Goal: Transaction & Acquisition: Purchase product/service

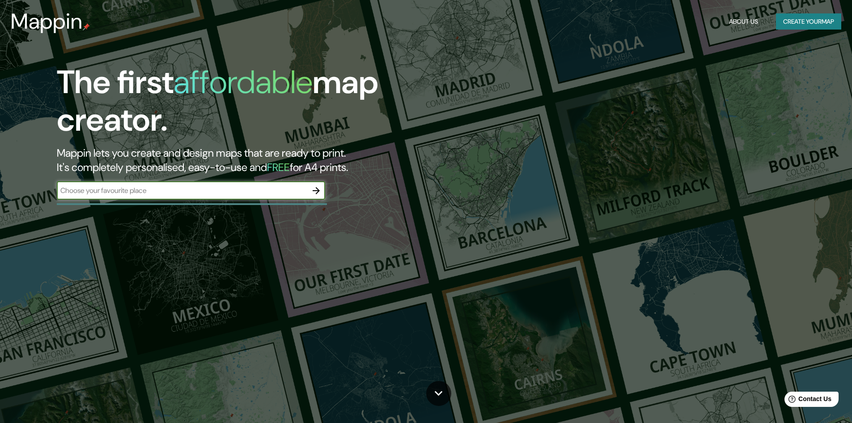
click at [262, 190] on input "text" at bounding box center [182, 190] width 250 height 10
type input "[GEOGRAPHIC_DATA] [GEOGRAPHIC_DATA]"
click at [314, 189] on icon "button" at bounding box center [316, 190] width 11 height 11
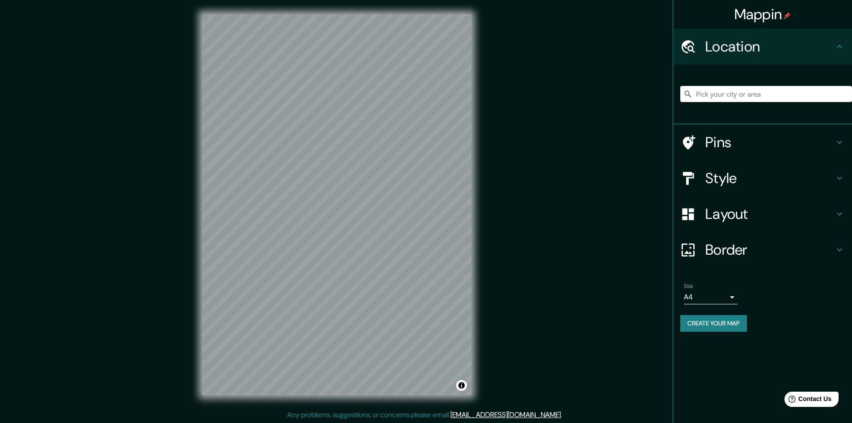
click at [822, 174] on h4 "Style" at bounding box center [769, 178] width 129 height 18
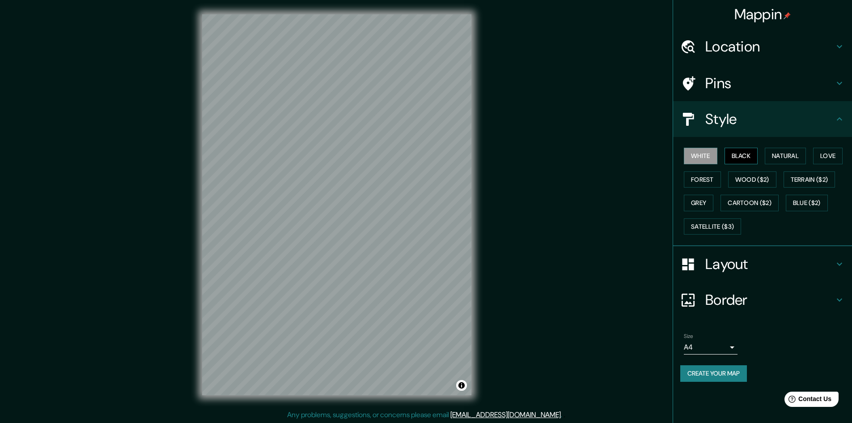
click at [740, 156] on button "Black" at bounding box center [741, 156] width 34 height 17
click at [781, 150] on button "Natural" at bounding box center [785, 156] width 41 height 17
click at [835, 153] on button "Love" at bounding box center [828, 156] width 30 height 17
drag, startPoint x: 708, startPoint y: 179, endPoint x: 722, endPoint y: 175, distance: 14.0
click at [708, 179] on button "Forest" at bounding box center [702, 179] width 37 height 17
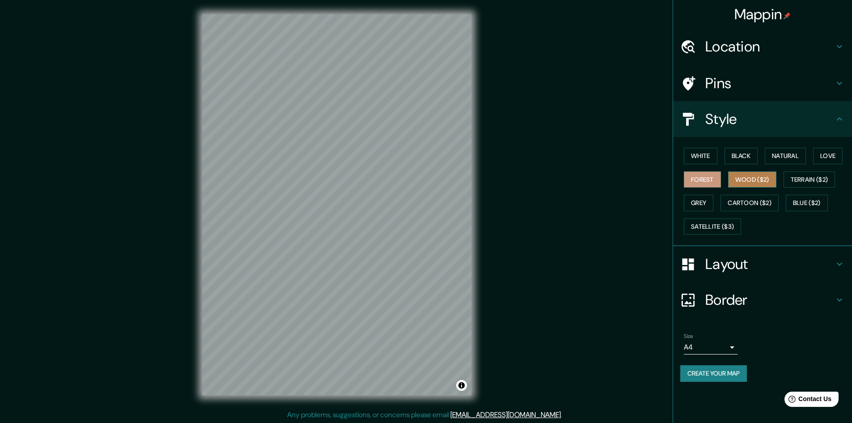
click at [752, 180] on button "Wood ($2)" at bounding box center [752, 179] width 48 height 17
click at [807, 178] on button "Terrain ($2)" at bounding box center [809, 179] width 52 height 17
drag, startPoint x: 690, startPoint y: 204, endPoint x: 698, endPoint y: 204, distance: 8.1
click at [690, 204] on button "Grey" at bounding box center [699, 203] width 30 height 17
click at [758, 203] on button "Cartoon ($2)" at bounding box center [749, 203] width 58 height 17
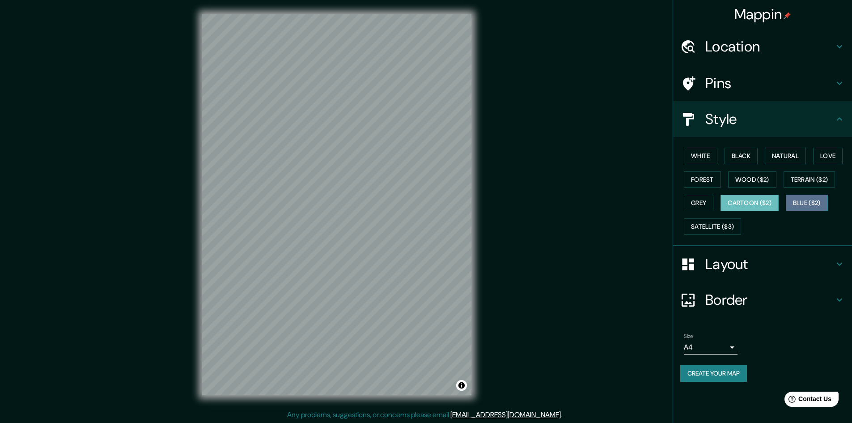
click at [805, 202] on button "Blue ($2)" at bounding box center [807, 203] width 42 height 17
click at [726, 223] on button "Satellite ($3)" at bounding box center [712, 226] width 57 height 17
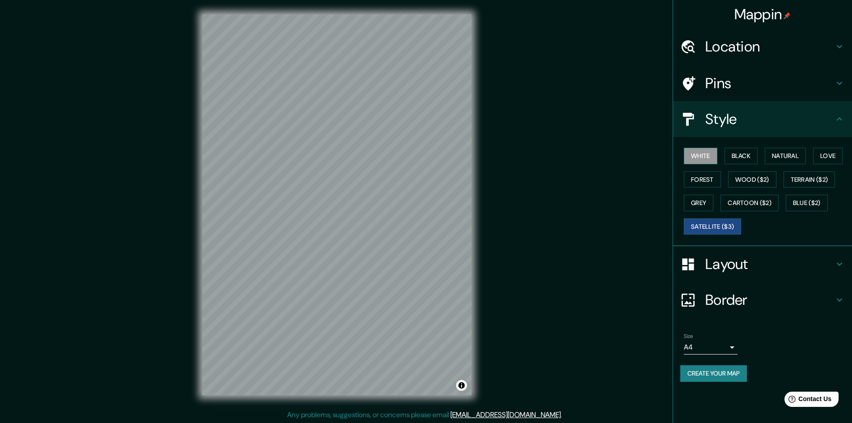
click at [711, 156] on button "White" at bounding box center [701, 156] width 34 height 17
click at [840, 117] on icon at bounding box center [839, 119] width 11 height 11
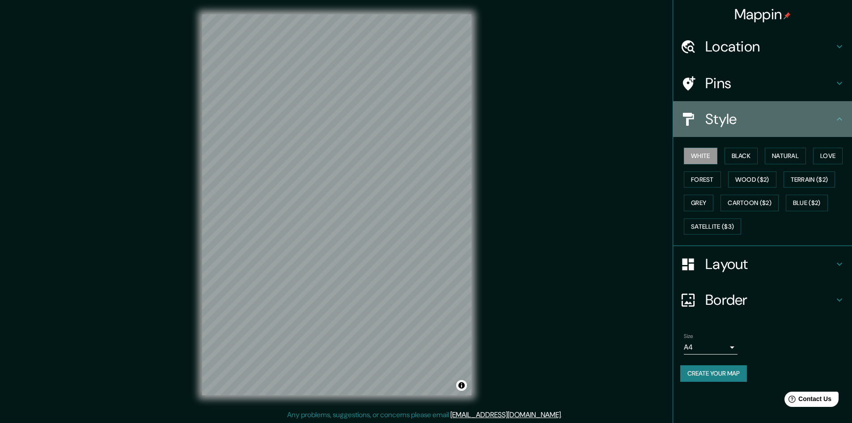
click at [844, 121] on icon at bounding box center [839, 119] width 11 height 11
drag, startPoint x: 838, startPoint y: 118, endPoint x: 846, endPoint y: 109, distance: 12.7
click at [838, 119] on icon at bounding box center [839, 118] width 5 height 3
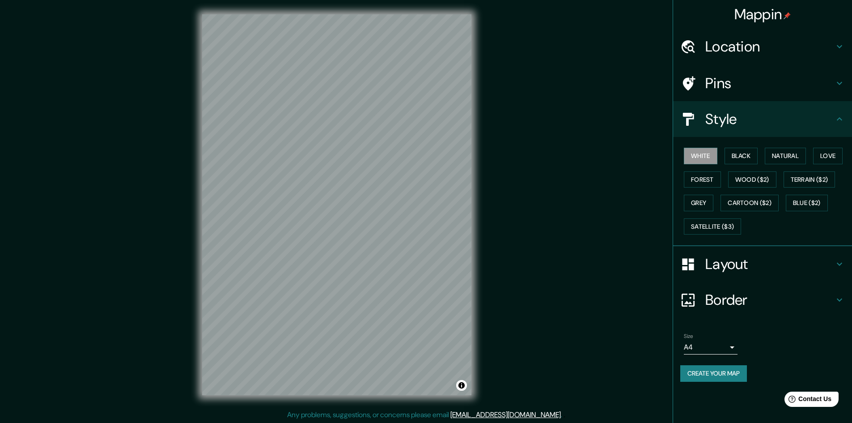
click at [833, 42] on h4 "Location" at bounding box center [769, 47] width 129 height 18
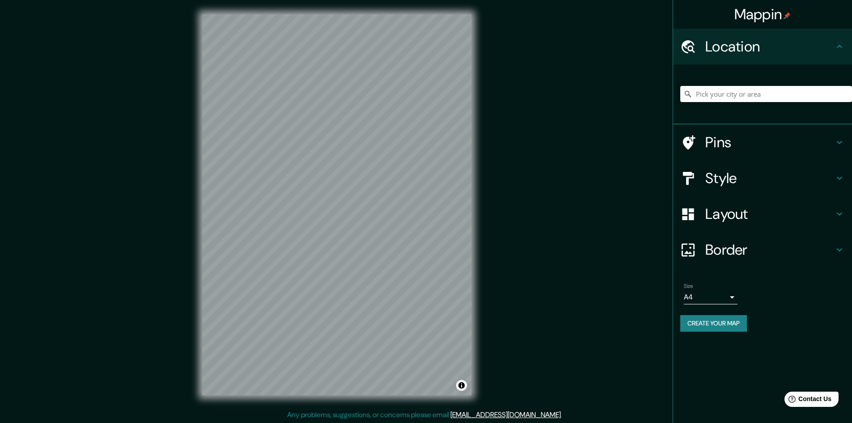
click at [839, 43] on icon at bounding box center [839, 46] width 11 height 11
click at [832, 214] on h4 "Layout" at bounding box center [769, 214] width 129 height 18
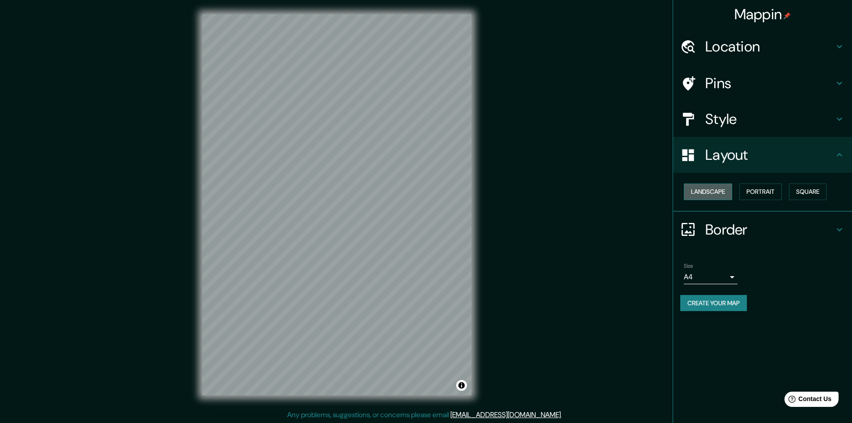
click at [713, 192] on button "Landscape" at bounding box center [708, 191] width 48 height 17
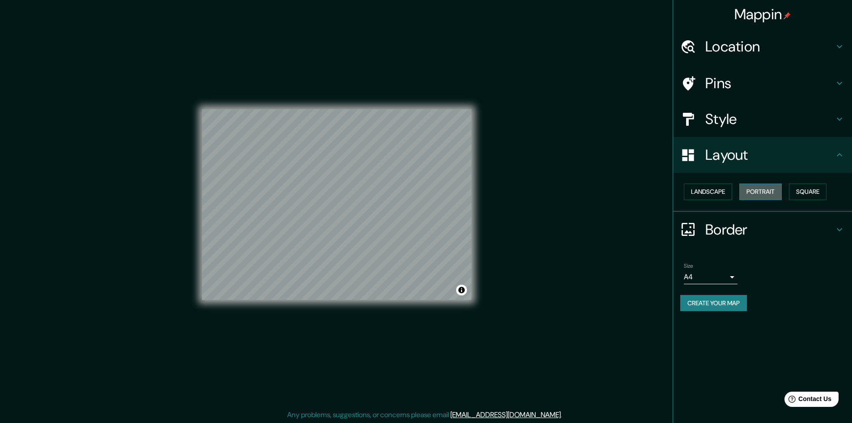
click at [755, 193] on button "Portrait" at bounding box center [760, 191] width 42 height 17
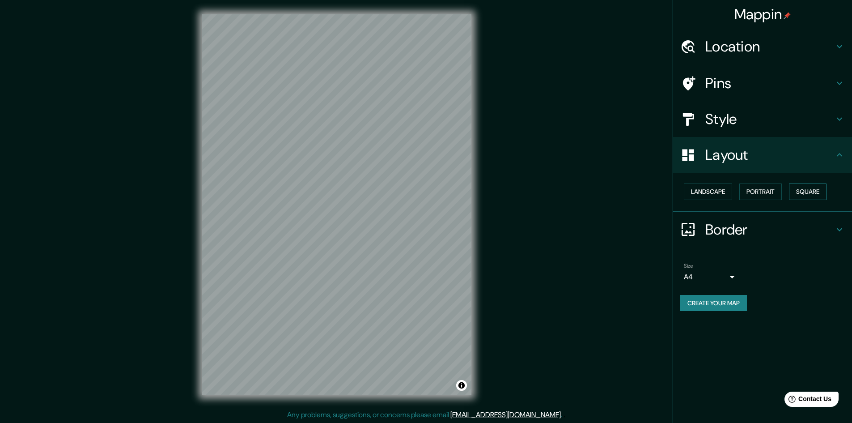
click at [808, 192] on button "Square" at bounding box center [808, 191] width 38 height 17
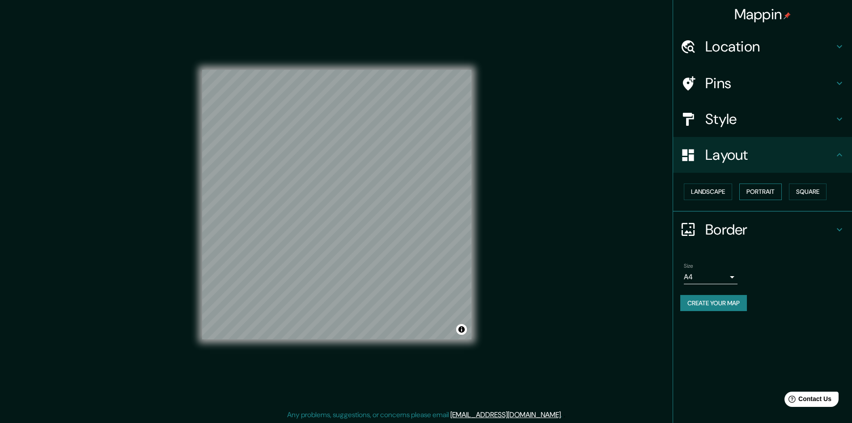
click at [768, 195] on button "Portrait" at bounding box center [760, 191] width 42 height 17
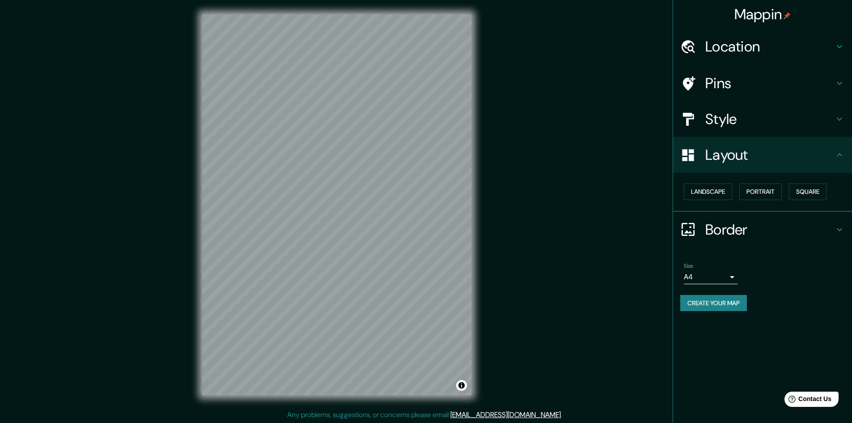
click at [753, 231] on h4 "Border" at bounding box center [769, 229] width 129 height 18
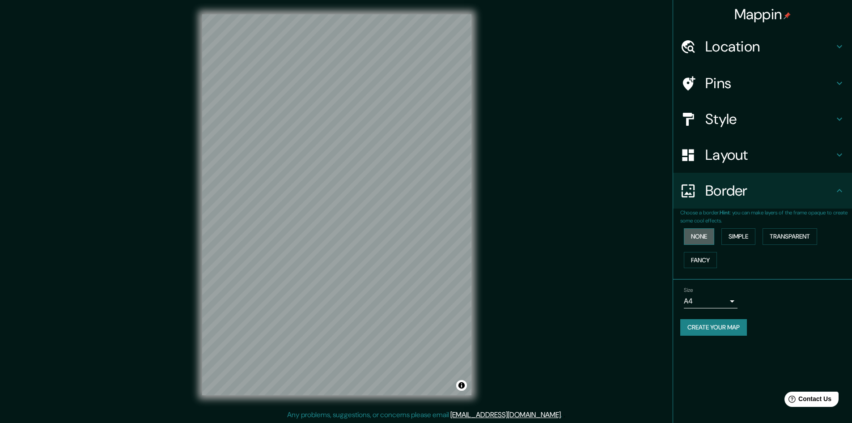
click at [697, 233] on button "None" at bounding box center [699, 236] width 30 height 17
click at [751, 233] on button "Simple" at bounding box center [738, 236] width 34 height 17
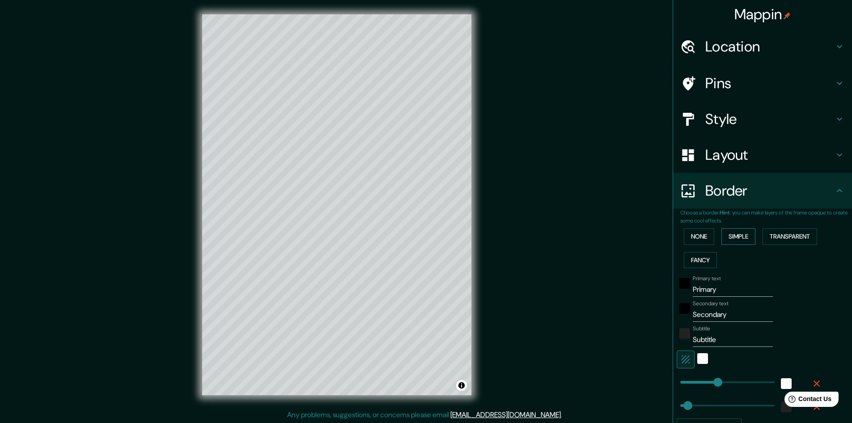
drag, startPoint x: 776, startPoint y: 237, endPoint x: 751, endPoint y: 242, distance: 25.6
click at [776, 237] on button "Transparent" at bounding box center [789, 236] width 55 height 17
drag, startPoint x: 698, startPoint y: 252, endPoint x: 701, endPoint y: 246, distance: 6.6
click at [698, 253] on button "Fancy" at bounding box center [700, 260] width 33 height 17
click at [695, 238] on button "None" at bounding box center [699, 236] width 30 height 17
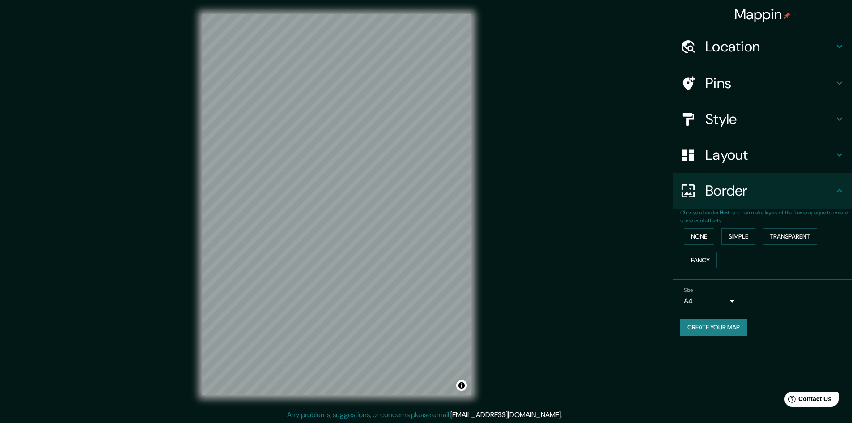
scroll to position [1, 0]
click at [713, 333] on button "Create your map" at bounding box center [713, 327] width 67 height 17
click at [720, 323] on button "Create your map" at bounding box center [713, 327] width 67 height 17
